Goal: Task Accomplishment & Management: Use online tool/utility

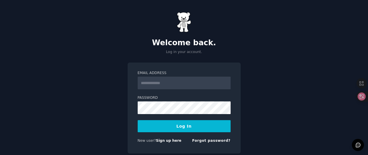
type input "**********"
click at [185, 128] on button "Log In" at bounding box center [184, 126] width 93 height 12
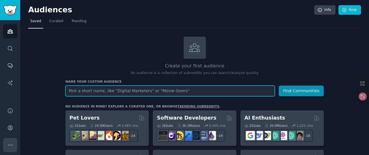
click at [12, 144] on icon "Sidebar" at bounding box center [10, 145] width 6 height 6
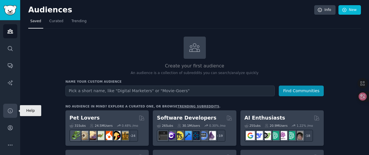
click at [10, 110] on icon "Sidebar" at bounding box center [10, 111] width 6 height 6
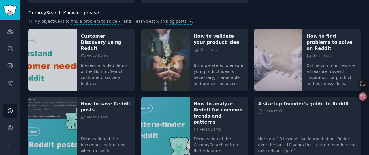
scroll to position [59, 0]
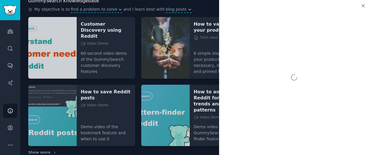
click at [201, 7] on div "My objective is to find a problem to solve and I learn best with blog posts ." at bounding box center [194, 9] width 333 height 7
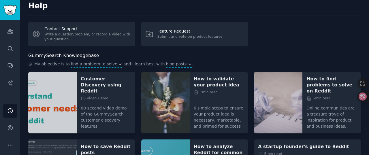
scroll to position [0, 0]
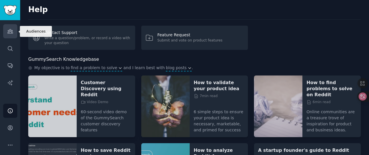
click at [8, 32] on icon "Sidebar" at bounding box center [10, 31] width 6 height 6
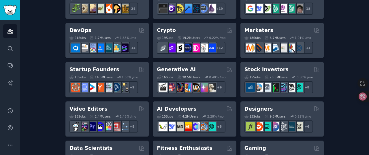
scroll to position [141, 0]
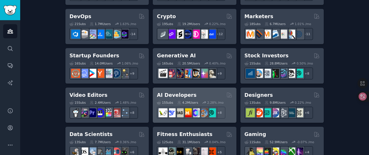
click at [195, 96] on div "AI Developers" at bounding box center [194, 95] width 75 height 7
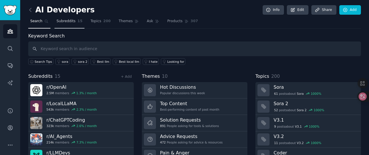
click at [68, 21] on span "Subreddits" at bounding box center [66, 21] width 19 height 5
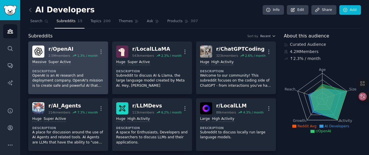
click at [69, 72] on dt "Description" at bounding box center [68, 71] width 72 height 4
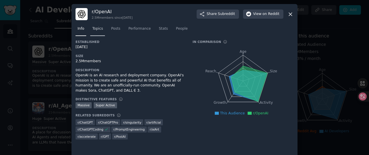
click at [97, 30] on span "Topics" at bounding box center [97, 28] width 11 height 5
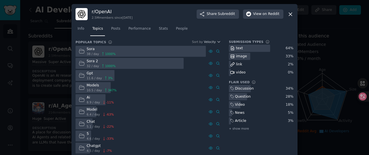
click at [291, 15] on icon at bounding box center [290, 14] width 3 height 3
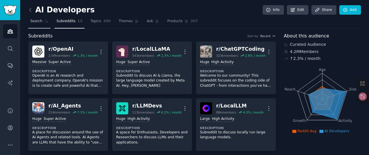
click at [37, 22] on span "Search" at bounding box center [36, 21] width 12 height 5
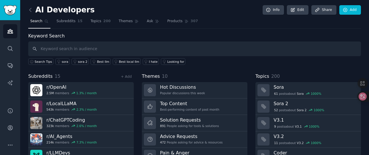
click at [104, 51] on input "text" at bounding box center [194, 49] width 333 height 15
click at [103, 48] on input "text" at bounding box center [194, 49] width 333 height 15
click at [58, 50] on input "Chinese" at bounding box center [194, 49] width 333 height 15
click at [65, 51] on input "Chinese" at bounding box center [194, 49] width 333 height 15
type input "Chinese"
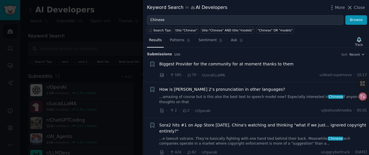
click at [119, 8] on div at bounding box center [184, 77] width 369 height 155
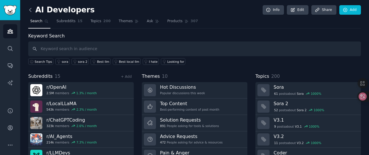
click at [29, 10] on icon at bounding box center [30, 9] width 2 height 3
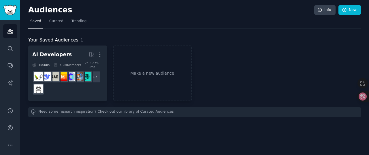
click at [159, 10] on h2 "Audiences" at bounding box center [171, 9] width 286 height 9
click at [58, 22] on span "Curated" at bounding box center [56, 21] width 14 height 5
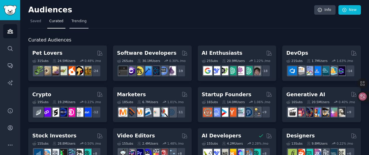
click at [76, 22] on span "Trending" at bounding box center [79, 21] width 15 height 5
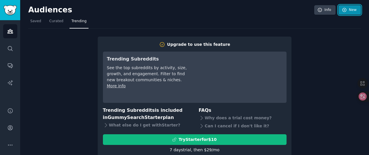
click at [352, 12] on link "New" at bounding box center [350, 10] width 23 height 10
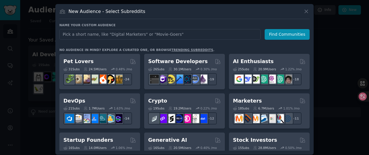
click at [164, 36] on input "text" at bounding box center [159, 34] width 201 height 11
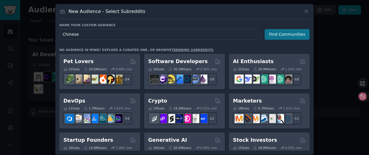
type input "Chinese"
click at [277, 35] on button "Find Communities" at bounding box center [287, 34] width 45 height 11
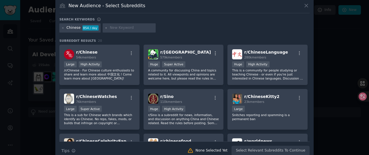
scroll to position [14, 0]
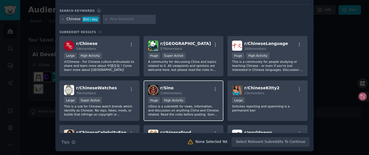
click at [173, 112] on p "r/Sino is a subreddit for news, information, and discussion on anything China a…" at bounding box center [183, 110] width 71 height 12
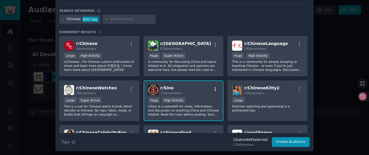
click at [215, 89] on icon "button" at bounding box center [215, 89] width 5 height 5
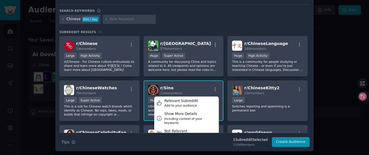
click at [173, 15] on div "Chinese 854 / day" at bounding box center [184, 20] width 251 height 11
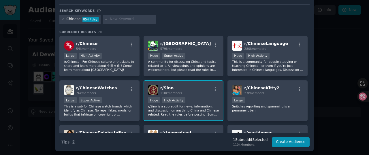
click at [187, 91] on div "r/ Sino 110k members" at bounding box center [183, 90] width 71 height 10
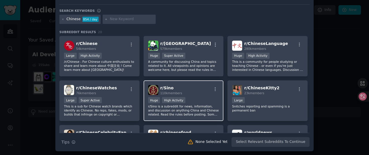
click at [191, 98] on div ">= 80th percentile for submissions / day Huge High Activity" at bounding box center [183, 100] width 71 height 7
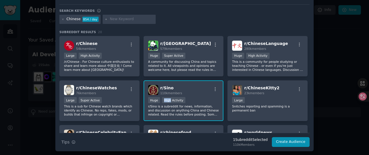
click at [191, 98] on div ">= 80th percentile for submissions / day Huge High Activity" at bounding box center [183, 100] width 71 height 7
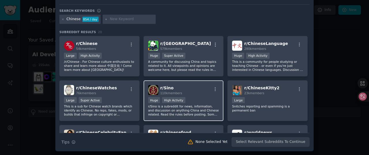
click at [180, 93] on span "110k members" at bounding box center [171, 92] width 22 height 3
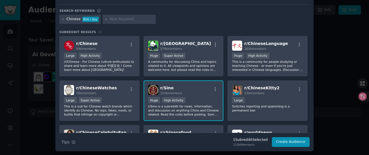
click at [191, 92] on div "r/ Sino 110k members" at bounding box center [183, 90] width 71 height 10
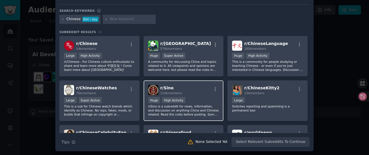
click at [191, 92] on div "r/ Sino 110k members" at bounding box center [183, 90] width 71 height 10
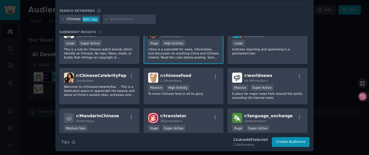
scroll to position [32, 0]
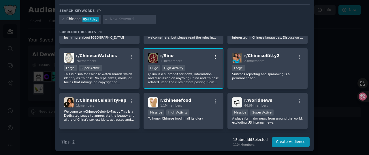
click at [214, 57] on icon "button" at bounding box center [215, 57] width 5 height 5
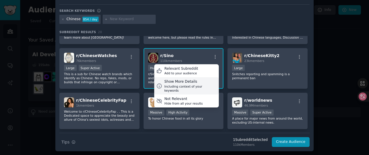
click at [180, 83] on div "Show More Details" at bounding box center [191, 81] width 53 height 5
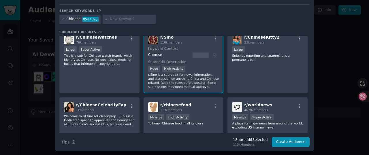
scroll to position [31, 0]
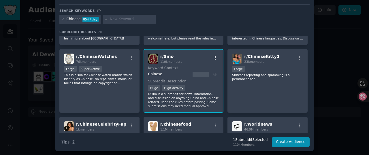
click at [215, 57] on icon "button" at bounding box center [215, 57] width 5 height 5
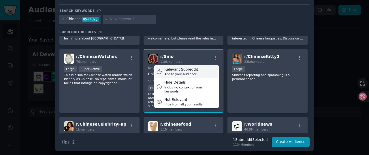
click at [182, 70] on div "Relevant Subreddit" at bounding box center [182, 69] width 34 height 5
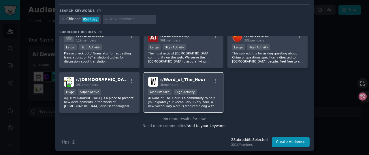
scroll to position [0, 0]
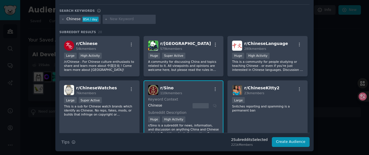
click at [192, 94] on div "r/ Sino 110k members" at bounding box center [183, 90] width 71 height 10
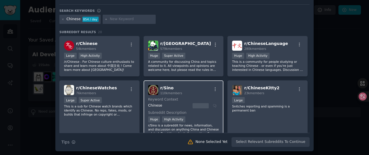
click at [188, 92] on div "r/ Sino 110k members" at bounding box center [183, 90] width 71 height 10
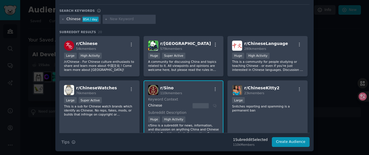
click at [188, 92] on div "r/ Sino 110k members" at bounding box center [183, 90] width 71 height 10
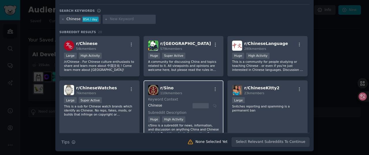
click at [191, 94] on div "r/ Sino 110k members" at bounding box center [183, 90] width 71 height 10
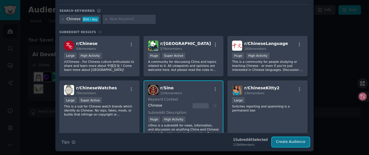
click at [290, 144] on button "Create Audience" at bounding box center [291, 142] width 38 height 10
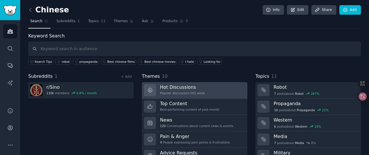
click at [183, 89] on h3 "Hot Discussions" at bounding box center [182, 87] width 45 height 6
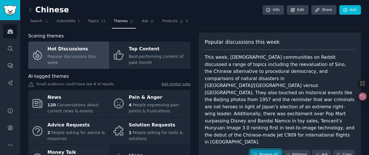
click at [266, 150] on link "Browse all" at bounding box center [266, 155] width 31 height 10
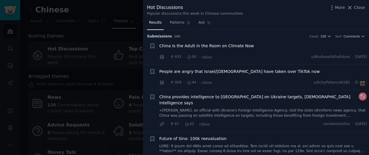
click at [216, 98] on span "China provides intelligence to [GEOGRAPHIC_DATA] on Ukraine targets, [DEMOGRAPH…" at bounding box center [264, 100] width 208 height 12
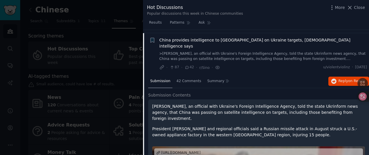
scroll to position [60, 0]
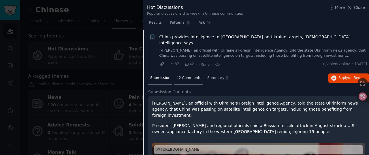
click at [185, 74] on div "42 Comments" at bounding box center [189, 79] width 29 height 14
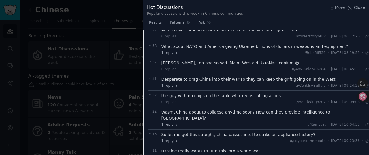
scroll to position [0, 0]
